Goal: Navigation & Orientation: Go to known website

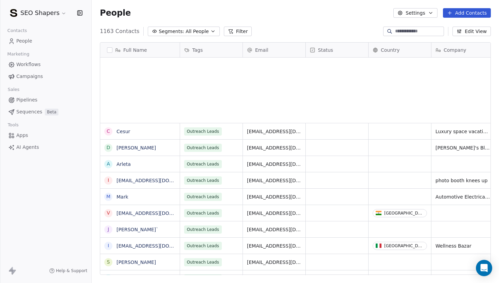
scroll to position [249, 408]
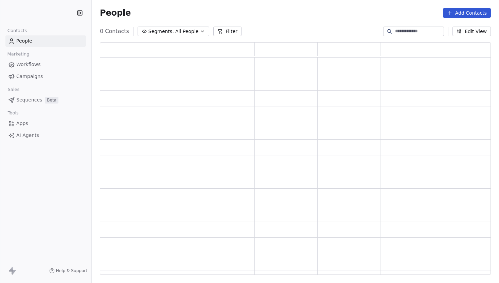
scroll to position [232, 391]
